Goal: Information Seeking & Learning: Learn about a topic

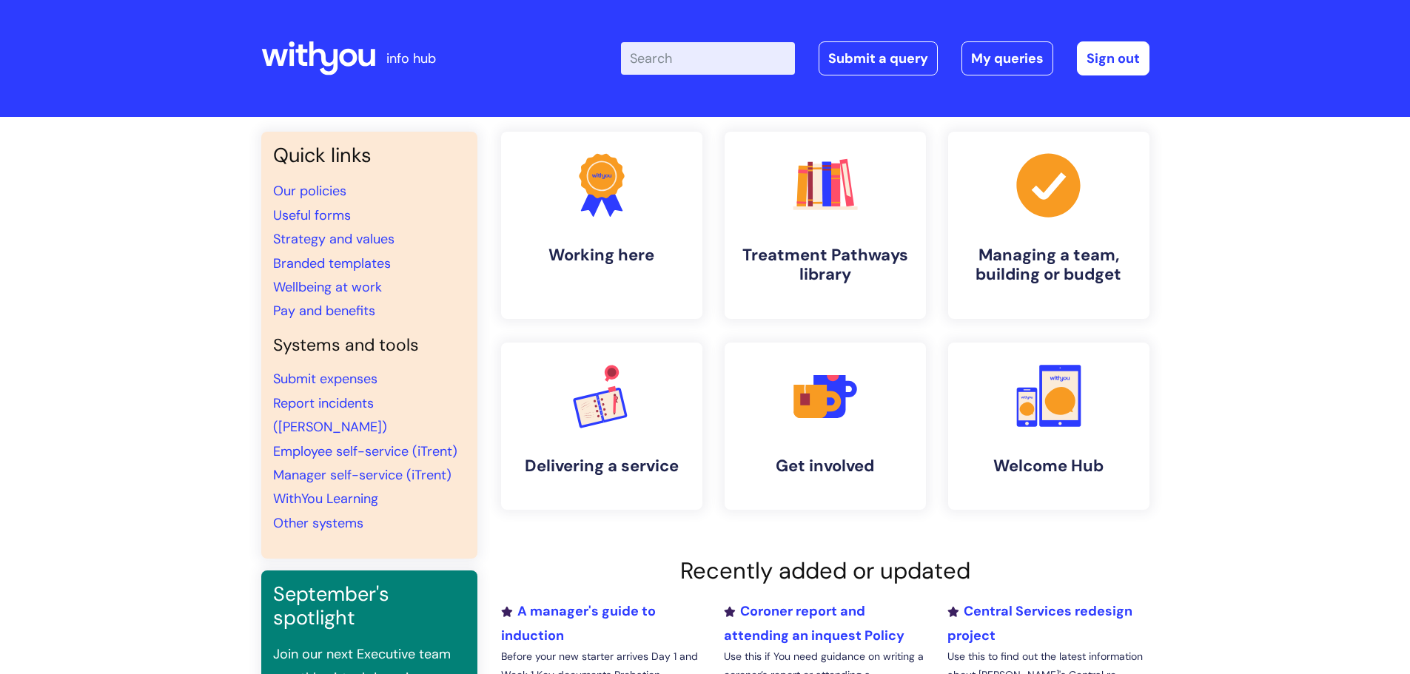
click at [715, 69] on input "Enter your search term here..." at bounding box center [708, 58] width 174 height 33
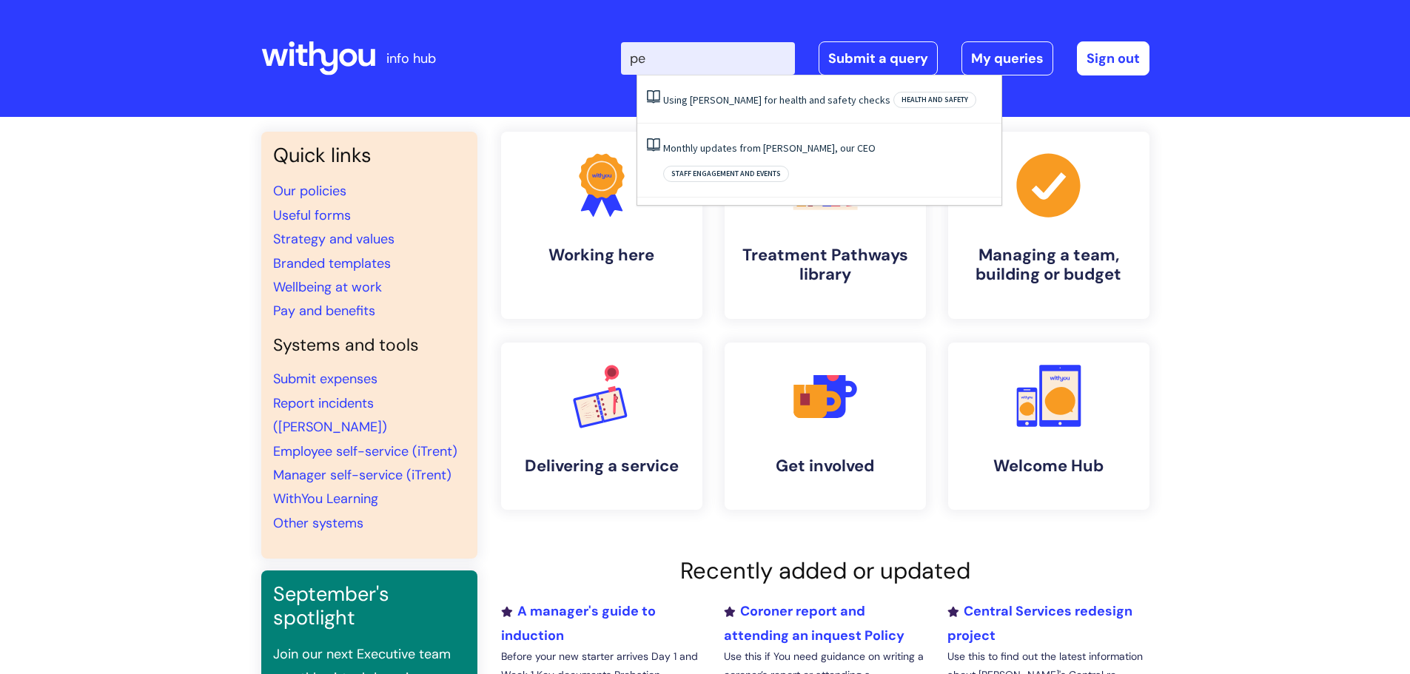
type input "p"
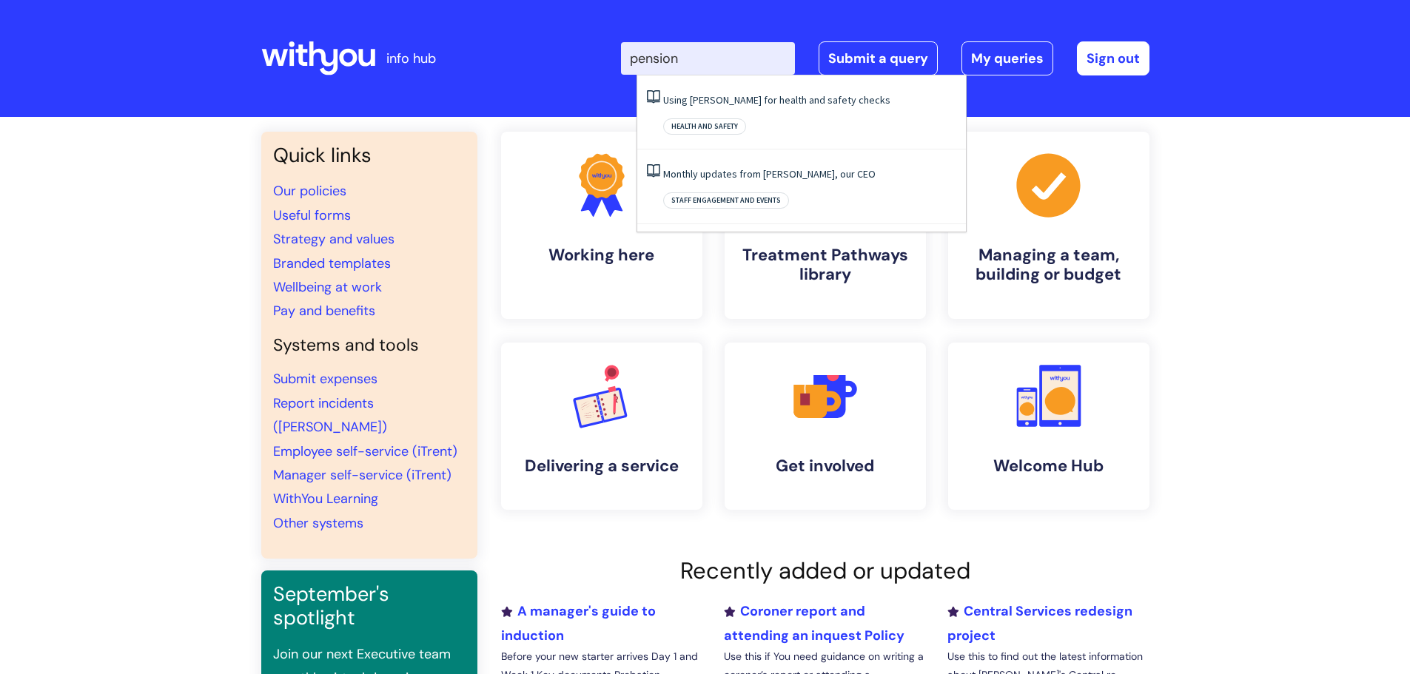
type input "pension"
click button "Search" at bounding box center [0, 0] width 0 height 0
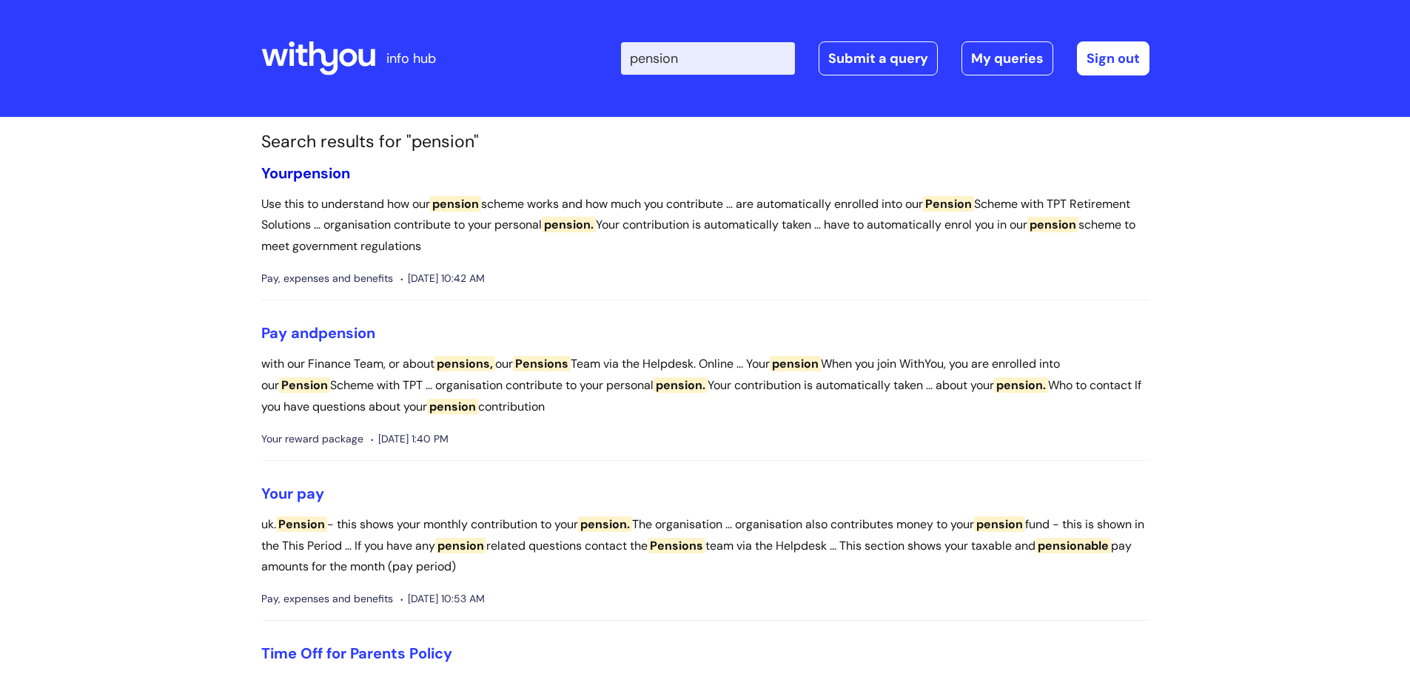
click at [328, 172] on span "pension" at bounding box center [321, 173] width 57 height 19
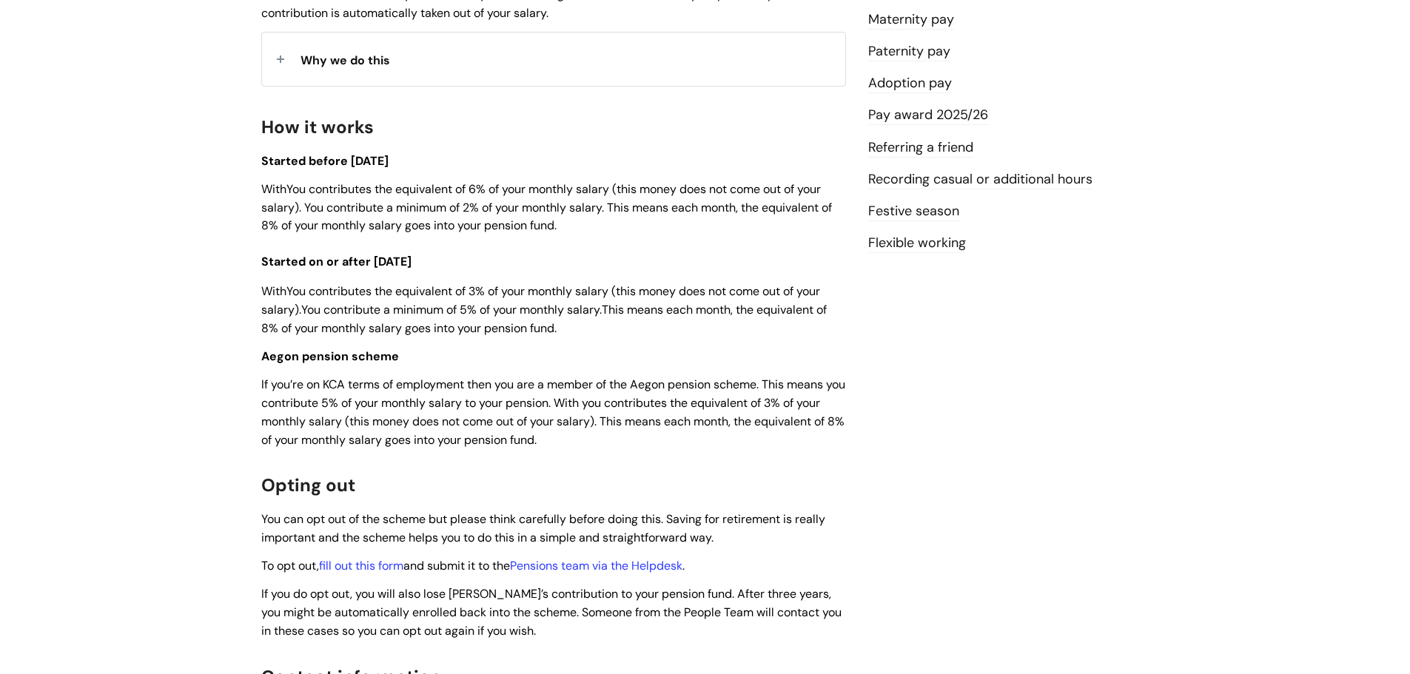
scroll to position [444, 0]
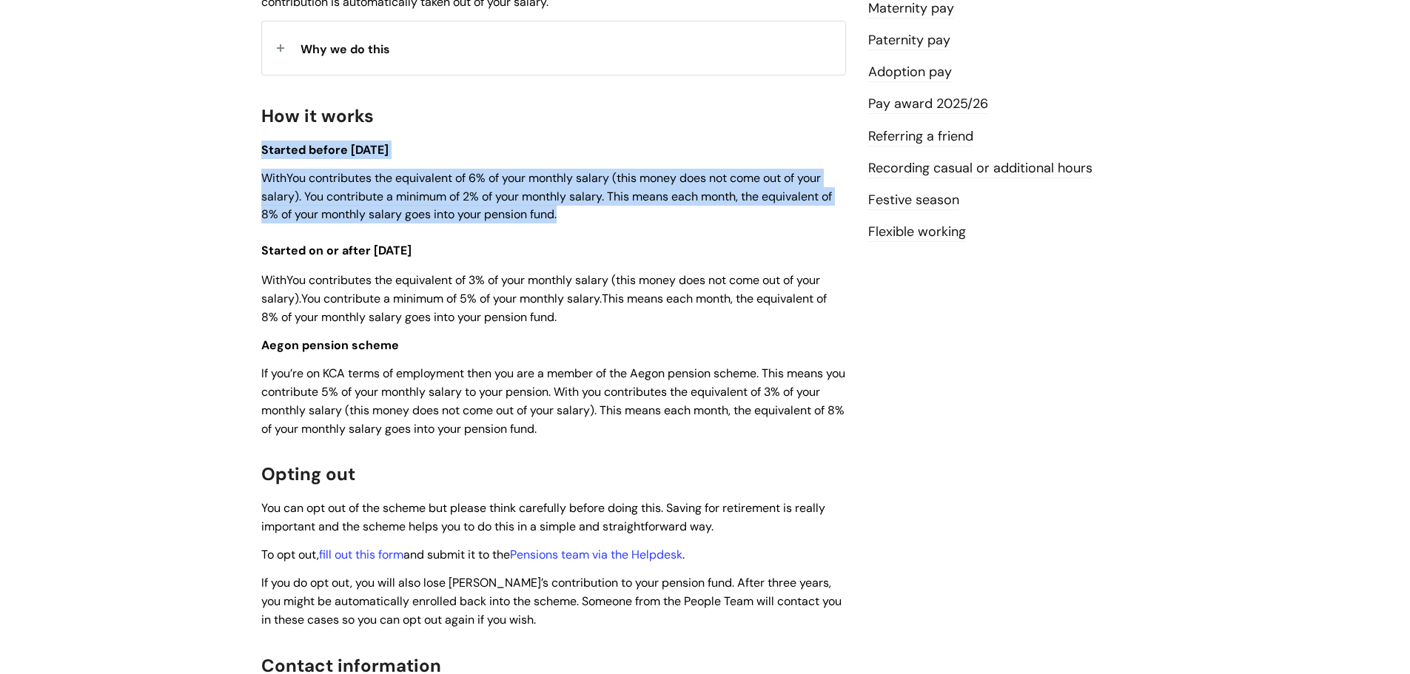
drag, startPoint x: 261, startPoint y: 146, endPoint x: 610, endPoint y: 218, distance: 355.8
click at [610, 218] on div "Use this to understand how our pension scheme works and how much you contribute…" at bounding box center [553, 348] width 585 height 1024
copy div "Started before [DATE] WithYou contributes the equivalent of 6% of your monthly …"
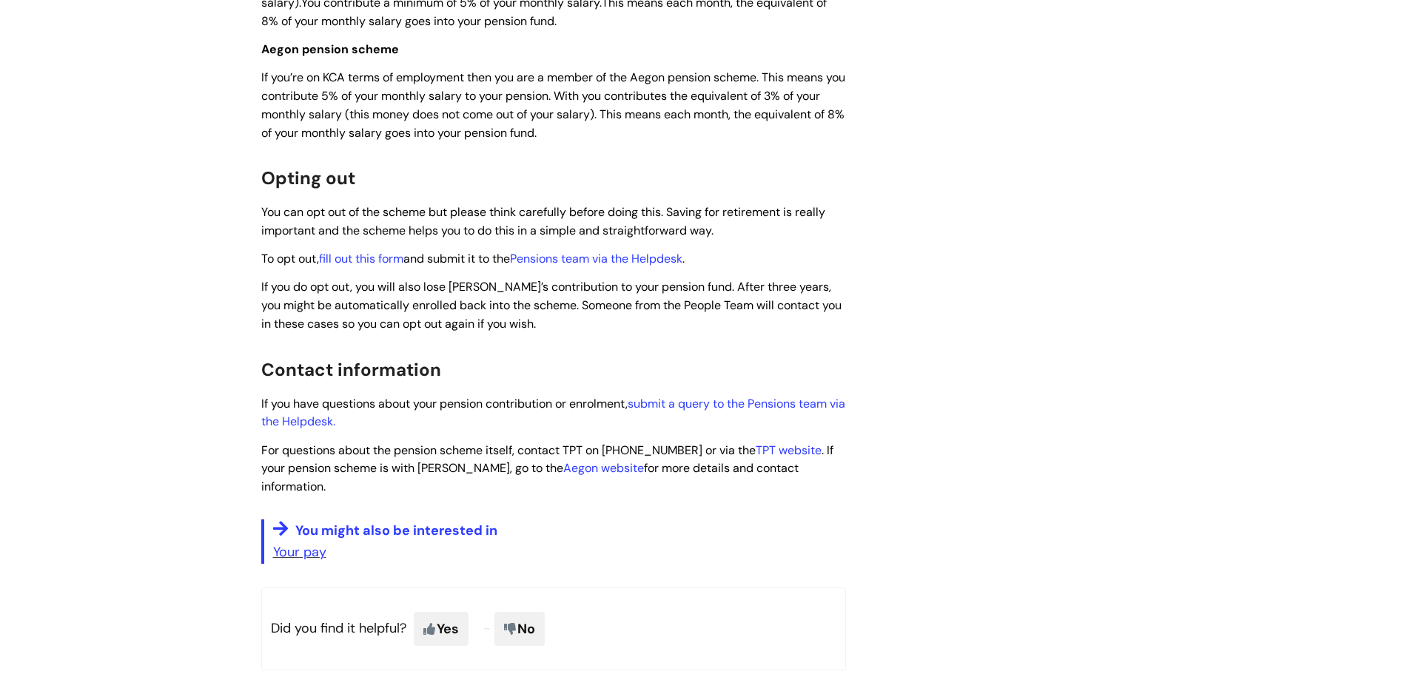
scroll to position [666, 0]
